Goal: Task Accomplishment & Management: Manage account settings

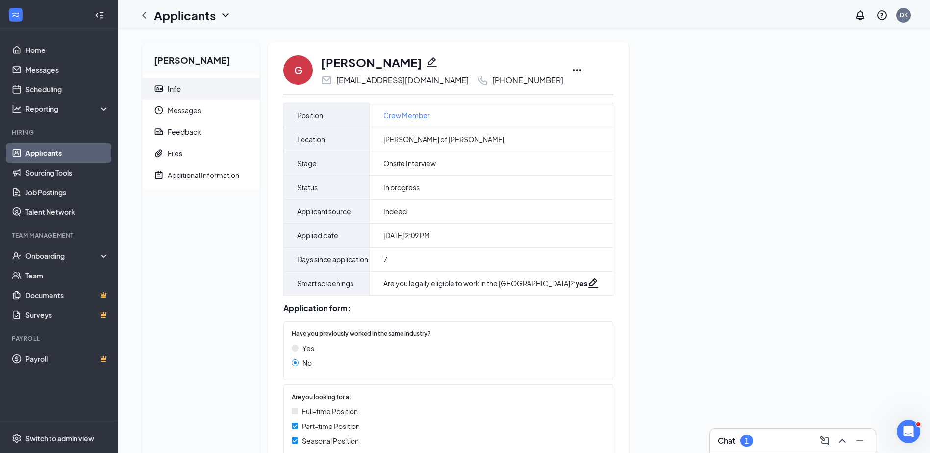
click at [571, 70] on icon "Ellipses" at bounding box center [577, 70] width 12 height 12
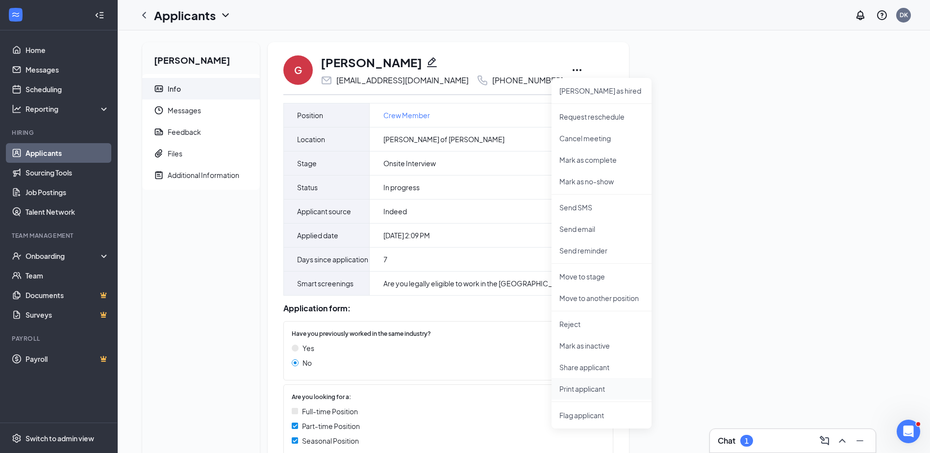
click at [595, 390] on p "Print applicant" at bounding box center [602, 389] width 84 height 10
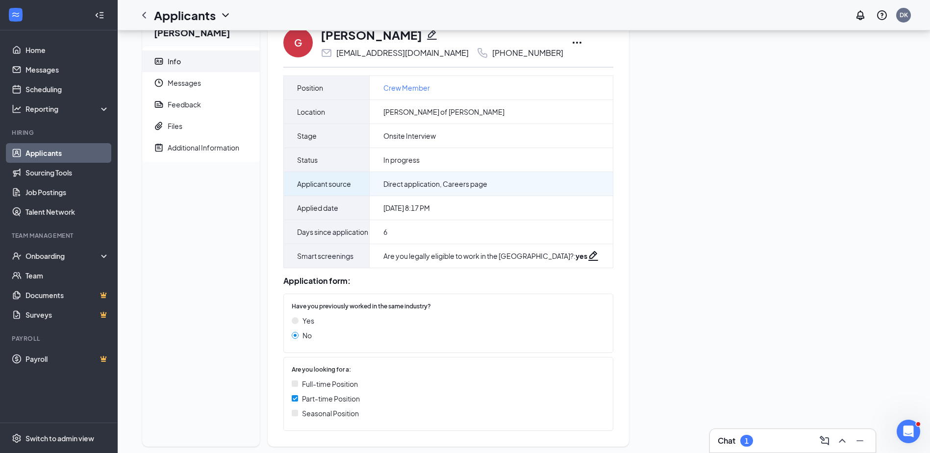
scroll to position [52, 0]
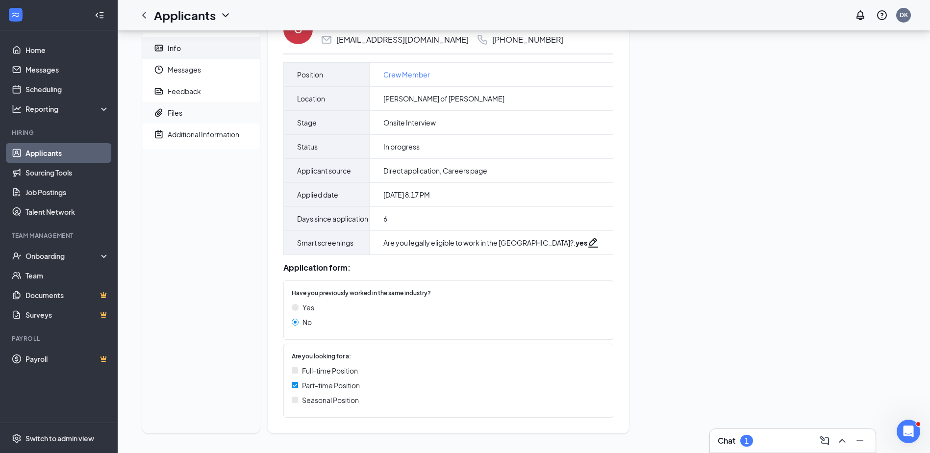
click at [169, 108] on div "Files" at bounding box center [175, 113] width 15 height 10
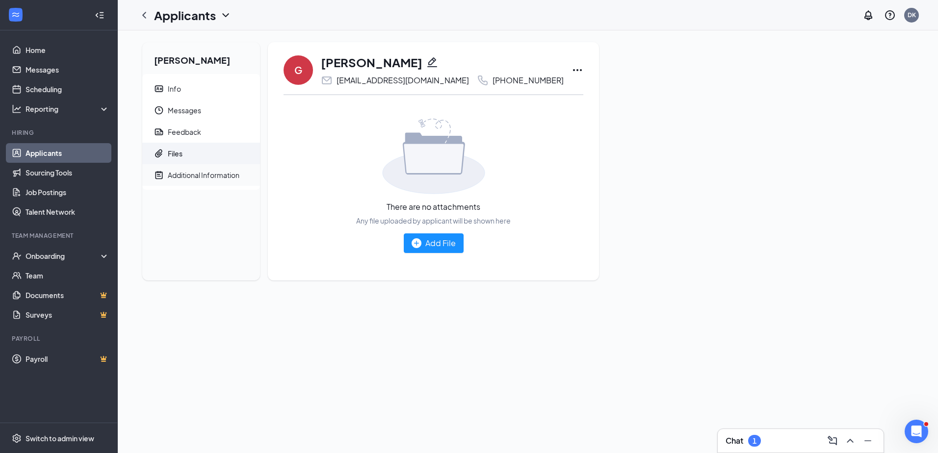
click at [196, 174] on div "Additional Information" at bounding box center [204, 175] width 72 height 10
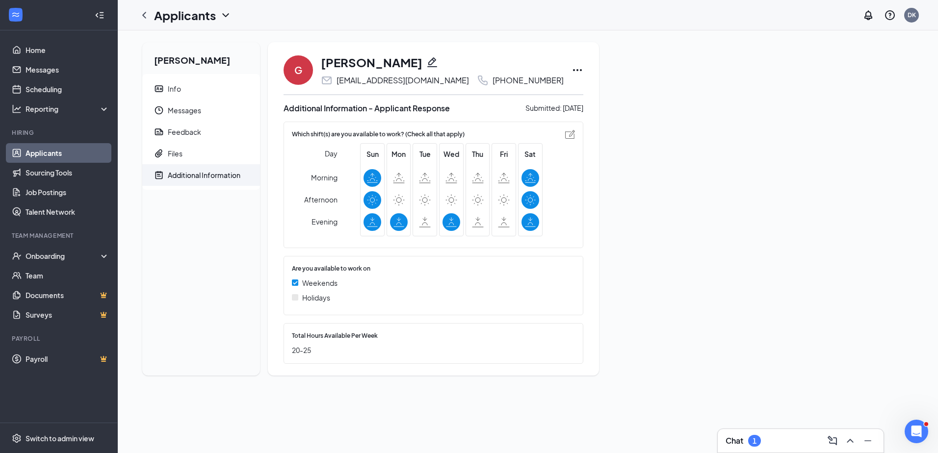
click at [334, 129] on div "Which shift(s) are you available to work? (Check all that apply) Day Morning Af…" at bounding box center [433, 185] width 300 height 127
